Goal: Check status: Check status

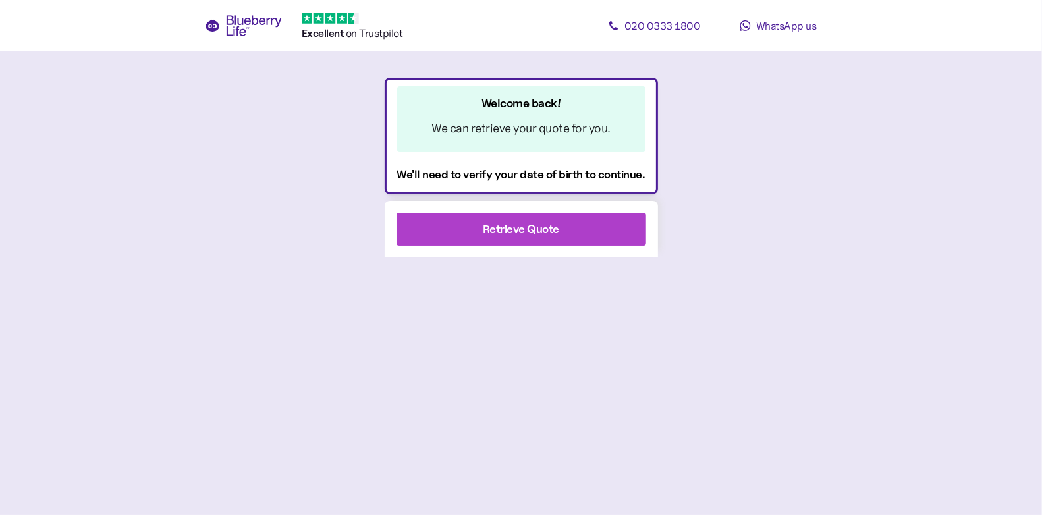
click at [513, 225] on div "Retrieve Quote" at bounding box center [521, 229] width 76 height 18
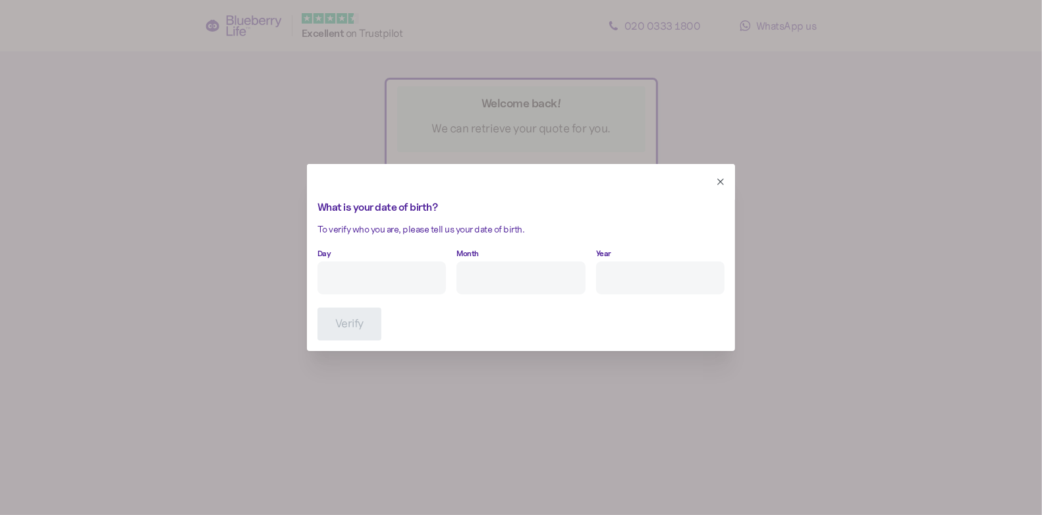
click at [418, 270] on input "Day" at bounding box center [382, 278] width 128 height 33
type input "20"
type input "12"
type input "****"
click at [331, 328] on button "Verify" at bounding box center [350, 324] width 64 height 33
